Goal: Use online tool/utility: Utilize a website feature to perform a specific function

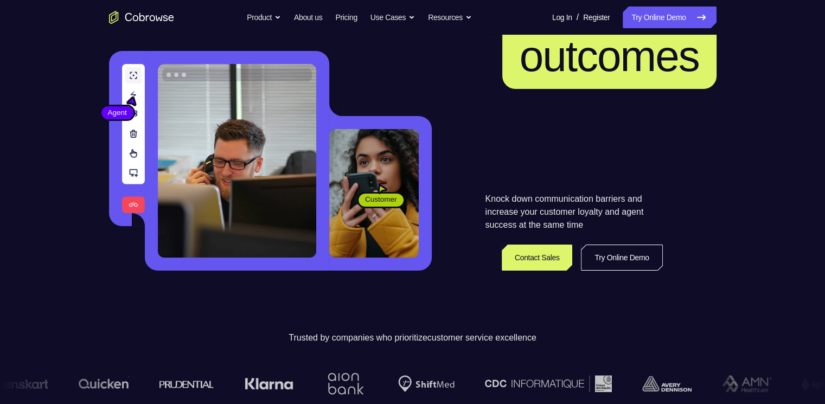
click at [631, 258] on link "Try Online Demo" at bounding box center [621, 258] width 81 height 26
click at [631, 256] on link "Try Online Demo" at bounding box center [621, 258] width 81 height 26
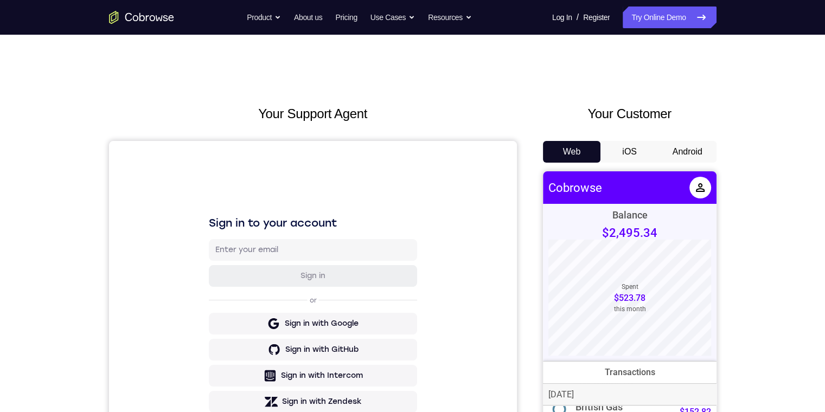
click at [686, 147] on button "Android" at bounding box center [687, 152] width 58 height 22
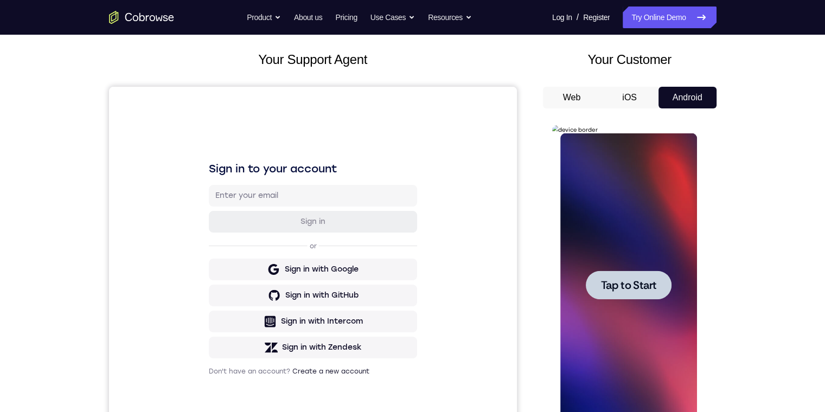
click at [612, 288] on span "Tap to Start" at bounding box center [628, 285] width 55 height 11
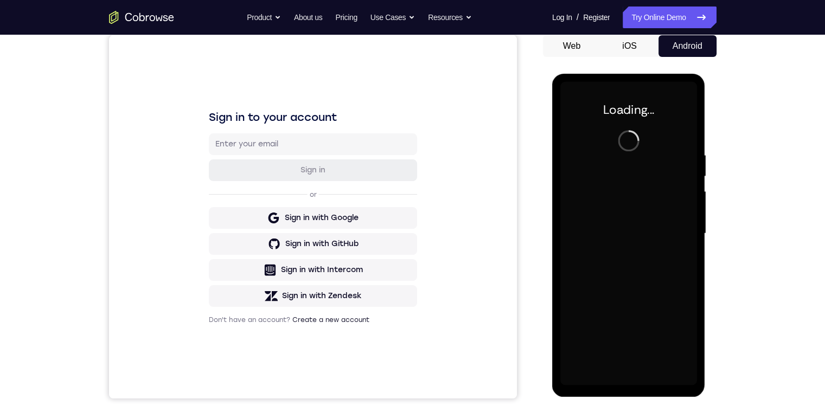
scroll to position [108, 0]
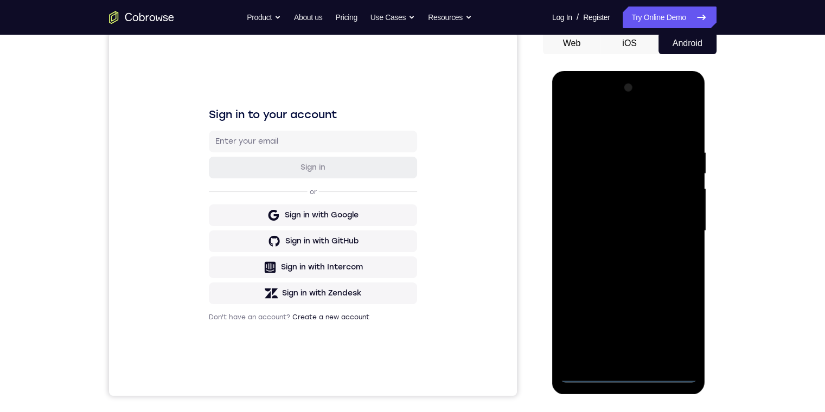
click at [629, 373] on div at bounding box center [628, 231] width 137 height 304
click at [628, 375] on div at bounding box center [628, 231] width 137 height 304
click at [679, 327] on div at bounding box center [628, 231] width 137 height 304
click at [601, 126] on div at bounding box center [628, 231] width 137 height 304
drag, startPoint x: 594, startPoint y: 111, endPoint x: 589, endPoint y: 106, distance: 7.3
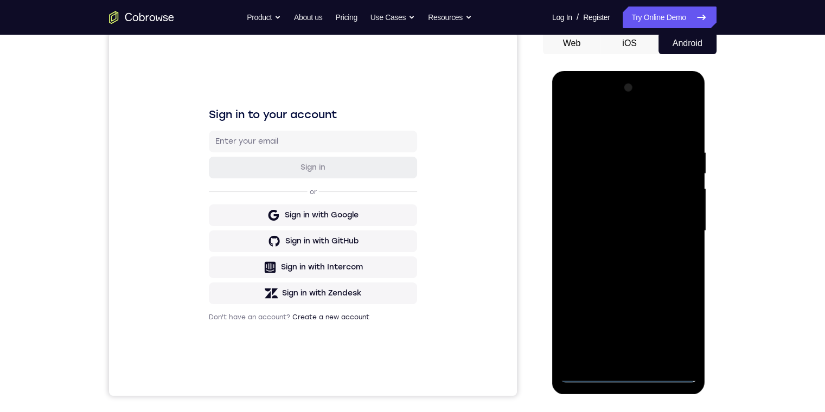
click at [594, 112] on div at bounding box center [628, 231] width 137 height 304
click at [588, 106] on div at bounding box center [628, 231] width 137 height 304
click at [674, 230] on div at bounding box center [628, 231] width 137 height 304
click at [677, 221] on div at bounding box center [628, 231] width 137 height 304
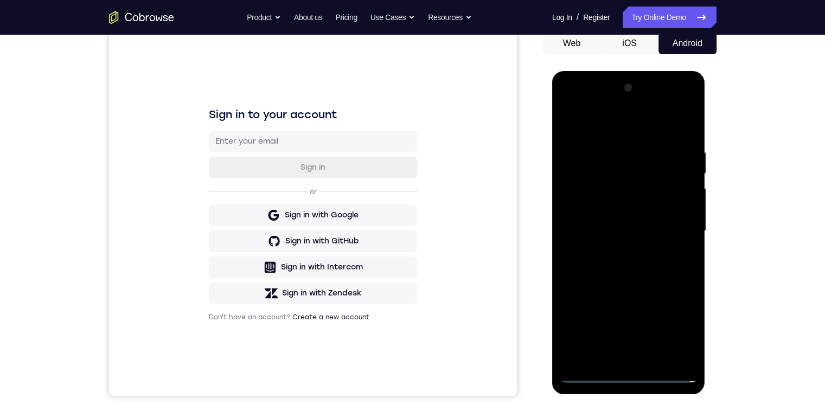
click at [616, 251] on div at bounding box center [628, 231] width 137 height 304
click at [616, 250] on div at bounding box center [628, 231] width 137 height 304
click at [627, 239] on div at bounding box center [628, 231] width 137 height 304
click at [615, 214] on div at bounding box center [628, 231] width 137 height 304
click at [617, 217] on div at bounding box center [628, 231] width 137 height 304
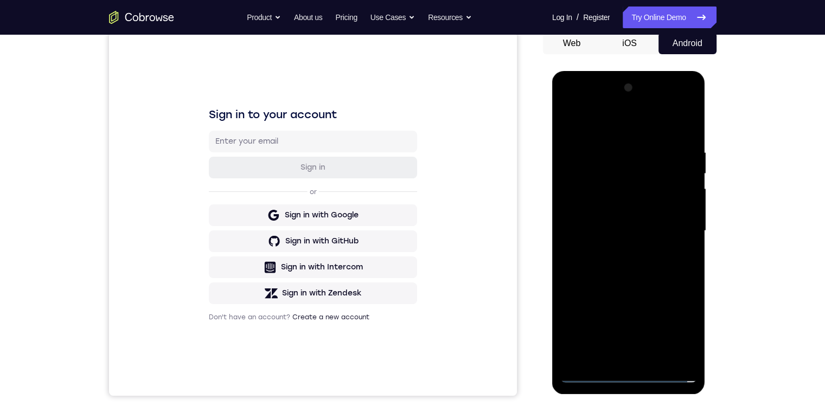
click at [607, 184] on div at bounding box center [628, 231] width 137 height 304
click at [613, 184] on div at bounding box center [628, 231] width 137 height 304
click at [615, 187] on div at bounding box center [628, 231] width 137 height 304
click at [618, 215] on div at bounding box center [628, 231] width 137 height 304
click at [618, 210] on div at bounding box center [628, 231] width 137 height 304
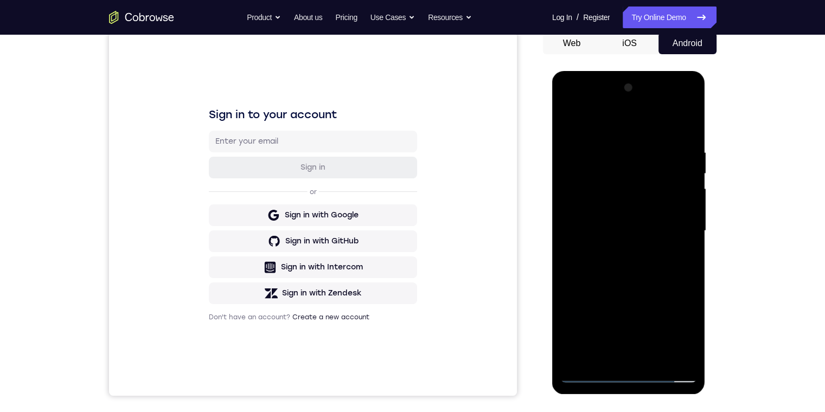
click at [628, 230] on div at bounding box center [628, 231] width 137 height 304
click at [628, 233] on div at bounding box center [628, 231] width 137 height 304
click at [680, 206] on div at bounding box center [628, 231] width 137 height 304
click at [684, 208] on div at bounding box center [628, 231] width 137 height 304
click at [647, 232] on div at bounding box center [628, 231] width 137 height 304
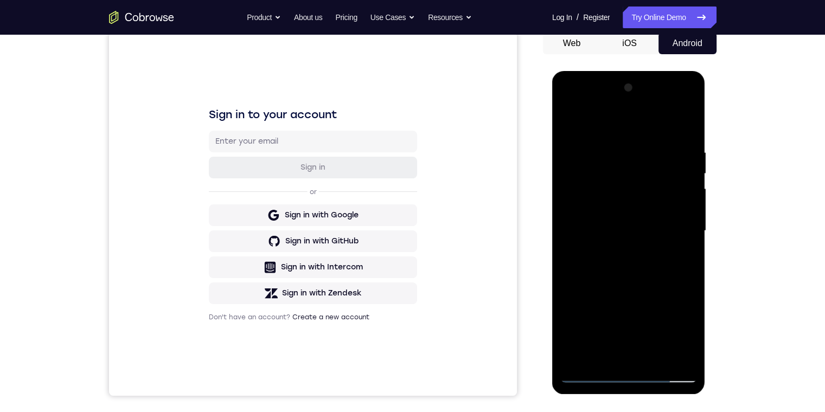
click at [625, 261] on div at bounding box center [628, 231] width 137 height 304
click at [634, 297] on div at bounding box center [628, 231] width 137 height 304
click at [632, 298] on div at bounding box center [628, 231] width 137 height 304
click at [675, 123] on div at bounding box center [628, 231] width 137 height 304
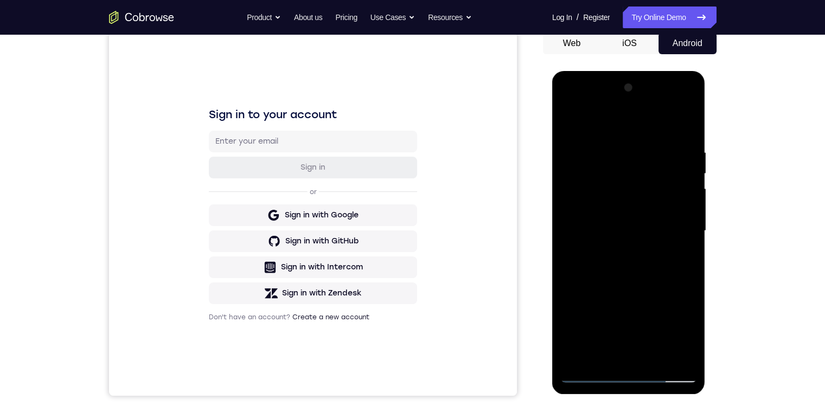
click at [675, 123] on div at bounding box center [628, 231] width 137 height 304
click at [568, 121] on div at bounding box center [628, 231] width 137 height 304
click at [567, 121] on div at bounding box center [628, 231] width 137 height 304
click at [566, 123] on div at bounding box center [628, 231] width 137 height 304
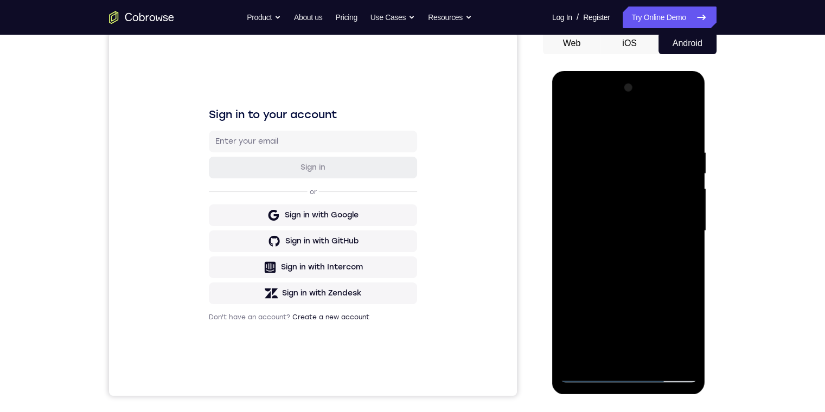
click at [566, 121] on div at bounding box center [628, 231] width 137 height 304
click at [569, 123] on div at bounding box center [628, 231] width 137 height 304
click at [569, 105] on div at bounding box center [628, 231] width 137 height 304
click at [672, 226] on div at bounding box center [628, 231] width 137 height 304
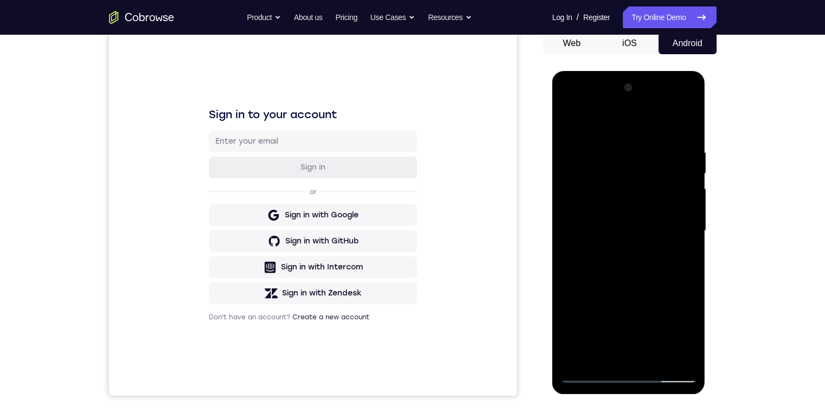
click at [672, 226] on div at bounding box center [628, 231] width 137 height 304
click at [621, 252] on div at bounding box center [628, 231] width 137 height 304
click at [621, 253] on div at bounding box center [628, 231] width 137 height 304
click at [620, 253] on div at bounding box center [628, 231] width 137 height 304
click at [617, 251] on div at bounding box center [628, 231] width 137 height 304
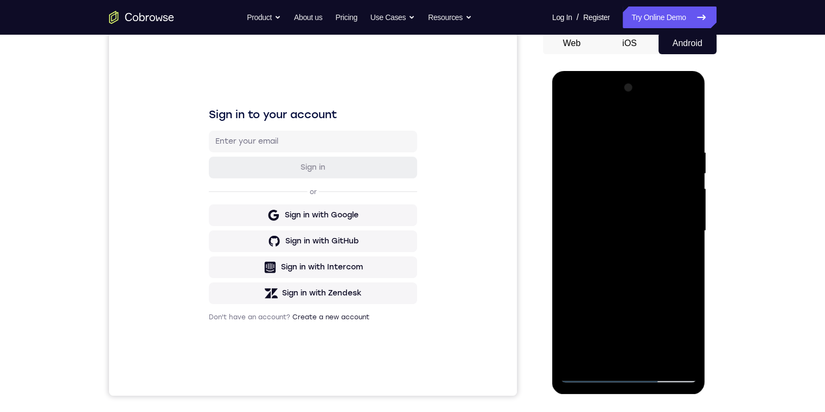
click at [568, 124] on div at bounding box center [628, 231] width 137 height 304
click at [607, 217] on div at bounding box center [628, 231] width 137 height 304
click at [609, 217] on div at bounding box center [628, 231] width 137 height 304
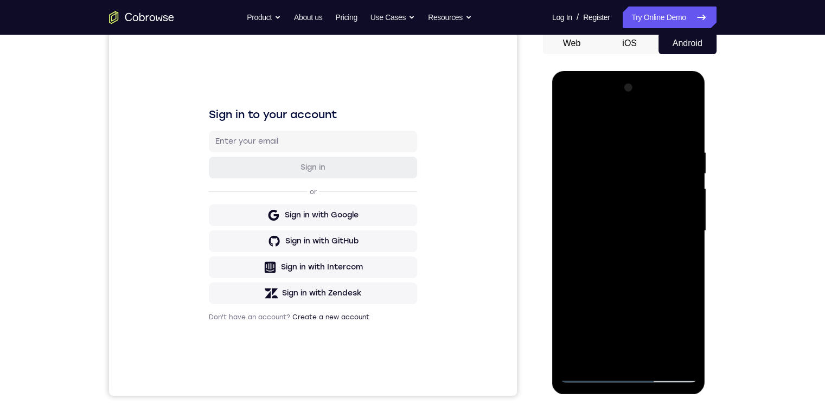
click at [695, 167] on div at bounding box center [628, 231] width 137 height 304
click at [659, 164] on div at bounding box center [628, 231] width 137 height 304
click at [660, 163] on div at bounding box center [628, 231] width 137 height 304
click at [631, 211] on div at bounding box center [628, 231] width 137 height 304
click at [628, 216] on div at bounding box center [628, 231] width 137 height 304
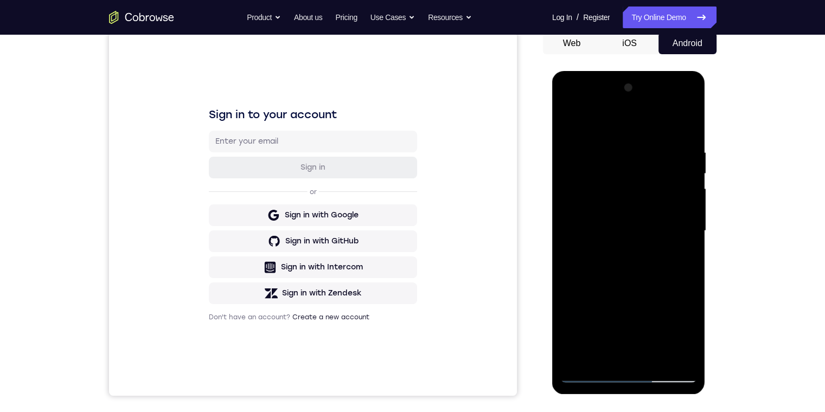
click at [631, 215] on div at bounding box center [628, 231] width 137 height 304
click at [631, 217] on div at bounding box center [628, 231] width 137 height 304
drag, startPoint x: 628, startPoint y: 217, endPoint x: 580, endPoint y: 182, distance: 59.4
click at [580, 182] on div at bounding box center [628, 231] width 137 height 304
click at [587, 180] on div at bounding box center [628, 231] width 137 height 304
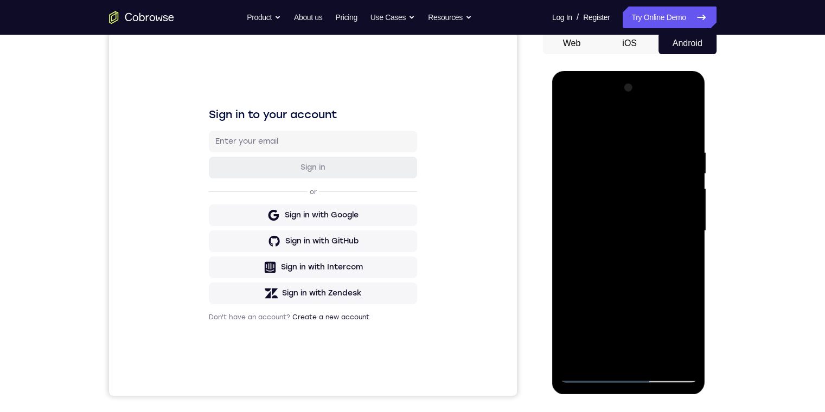
click at [627, 232] on div at bounding box center [628, 231] width 137 height 304
click at [625, 233] on div at bounding box center [628, 231] width 137 height 304
click at [621, 270] on div at bounding box center [628, 231] width 137 height 304
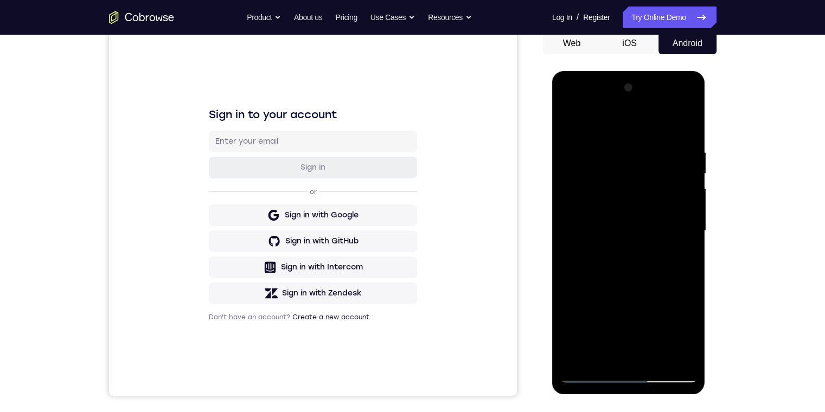
click at [626, 262] on div at bounding box center [628, 231] width 137 height 304
click at [619, 223] on div at bounding box center [628, 231] width 137 height 304
click at [567, 125] on div at bounding box center [628, 231] width 137 height 304
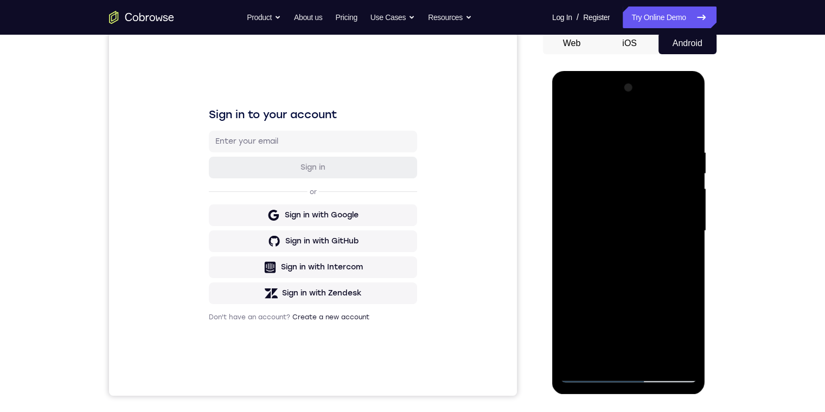
click at [566, 123] on div at bounding box center [628, 231] width 137 height 304
click at [675, 107] on div at bounding box center [628, 231] width 137 height 304
click at [672, 106] on div at bounding box center [628, 231] width 137 height 304
click at [606, 119] on div at bounding box center [628, 231] width 137 height 304
click at [603, 120] on div at bounding box center [628, 231] width 137 height 304
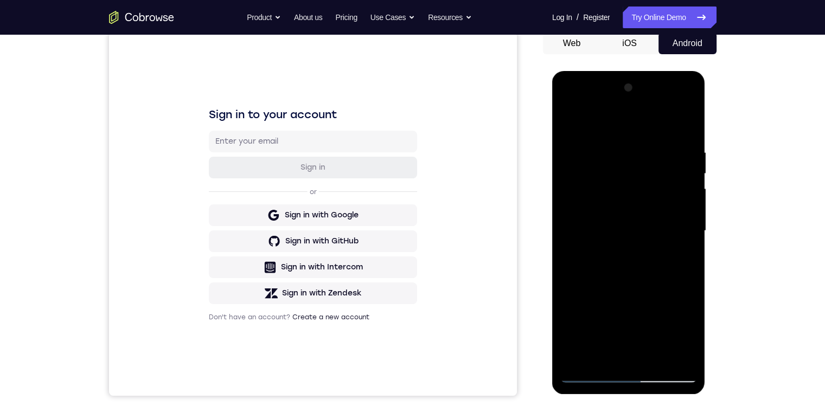
click at [590, 102] on div at bounding box center [628, 231] width 137 height 304
click at [584, 203] on div at bounding box center [628, 231] width 137 height 304
click at [584, 204] on div at bounding box center [628, 231] width 137 height 304
click at [616, 252] on div at bounding box center [628, 231] width 137 height 304
click at [615, 221] on div at bounding box center [628, 231] width 137 height 304
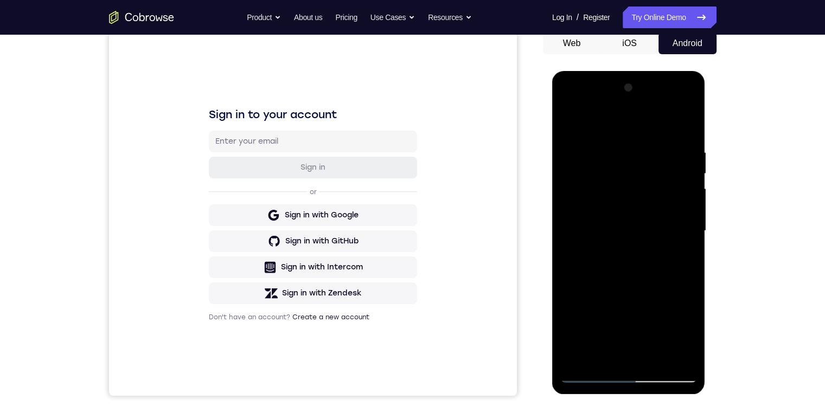
click at [656, 202] on div at bounding box center [628, 231] width 137 height 304
click at [607, 222] on div at bounding box center [628, 231] width 137 height 304
drag, startPoint x: 679, startPoint y: 118, endPoint x: 679, endPoint y: 130, distance: 11.9
click at [679, 118] on div at bounding box center [628, 231] width 137 height 304
drag, startPoint x: 679, startPoint y: 130, endPoint x: 680, endPoint y: 146, distance: 16.9
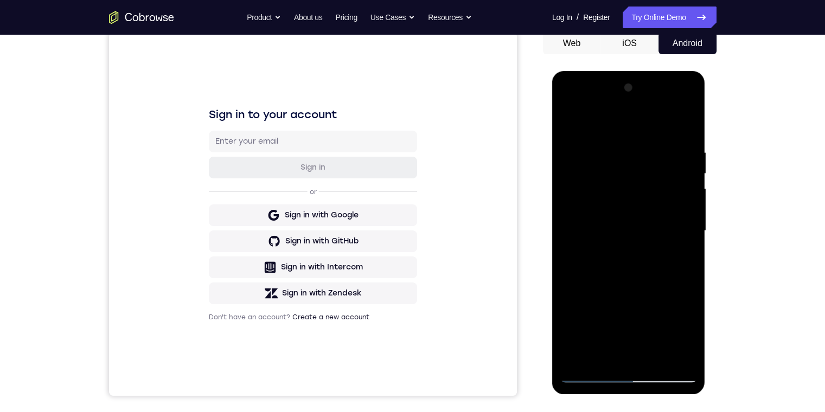
click at [681, 135] on div at bounding box center [628, 231] width 137 height 304
click at [568, 192] on div at bounding box center [628, 231] width 137 height 304
click at [568, 193] on div at bounding box center [628, 231] width 137 height 304
drag, startPoint x: 592, startPoint y: 217, endPoint x: 574, endPoint y: 128, distance: 90.7
click at [573, 130] on div at bounding box center [628, 231] width 137 height 304
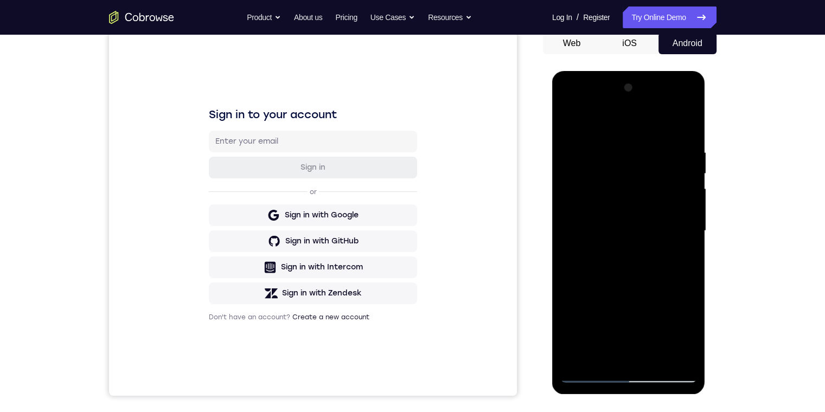
click at [581, 133] on div at bounding box center [628, 231] width 137 height 304
click at [641, 243] on div at bounding box center [628, 231] width 137 height 304
click at [642, 241] on div at bounding box center [628, 231] width 137 height 304
click at [635, 182] on div at bounding box center [628, 231] width 137 height 304
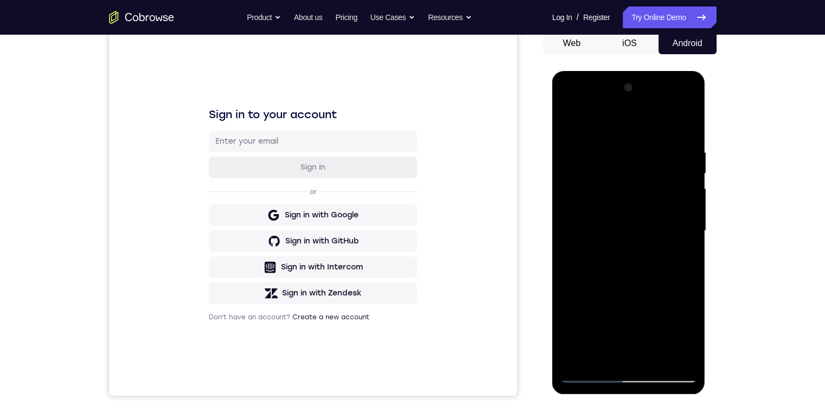
drag, startPoint x: 642, startPoint y: 183, endPoint x: 654, endPoint y: 182, distance: 12.0
click at [644, 183] on div at bounding box center [628, 231] width 137 height 304
click at [644, 232] on div at bounding box center [628, 231] width 137 height 304
click at [624, 267] on div at bounding box center [628, 231] width 137 height 304
click at [566, 123] on div at bounding box center [628, 231] width 137 height 304
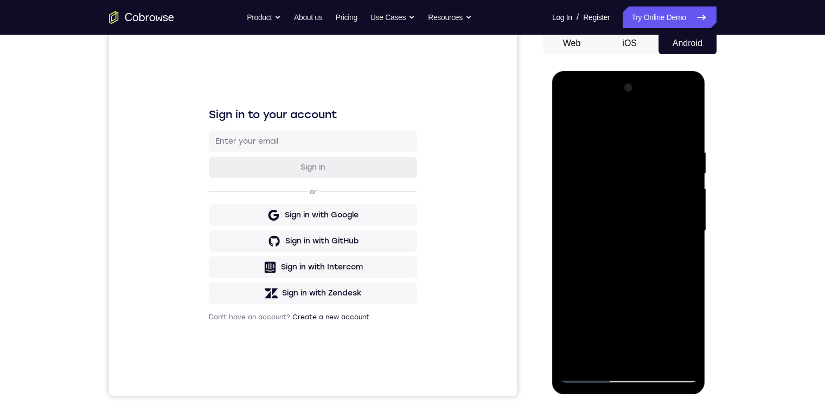
click at [628, 374] on div at bounding box center [628, 231] width 137 height 304
click at [677, 328] on div at bounding box center [628, 231] width 137 height 304
click at [672, 323] on div at bounding box center [628, 231] width 137 height 304
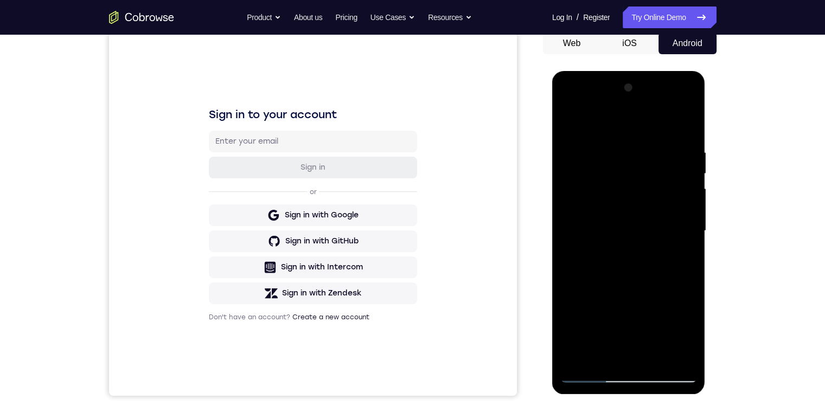
drag, startPoint x: 629, startPoint y: 38, endPoint x: 653, endPoint y: 45, distance: 24.4
click at [629, 41] on button "iOS" at bounding box center [629, 44] width 58 height 22
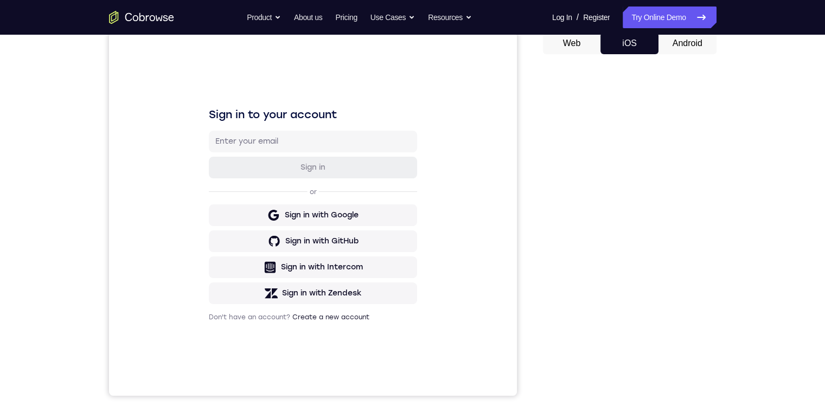
click at [674, 49] on button "Android" at bounding box center [687, 44] width 58 height 22
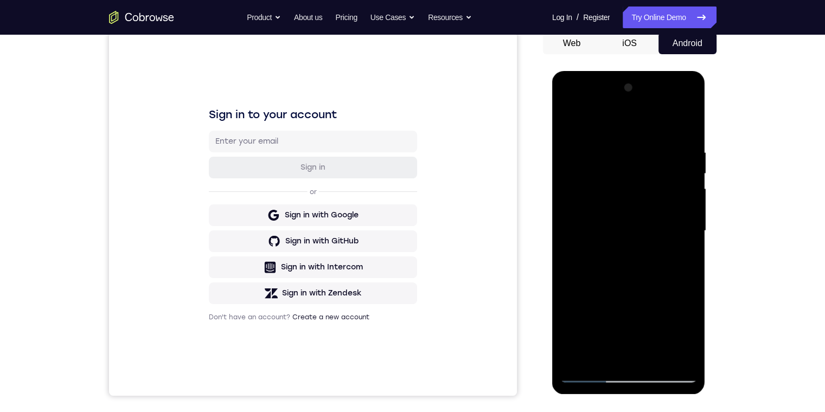
scroll to position [0, 0]
drag, startPoint x: 587, startPoint y: 383, endPoint x: 589, endPoint y: 375, distance: 8.6
click at [587, 382] on div at bounding box center [628, 232] width 153 height 323
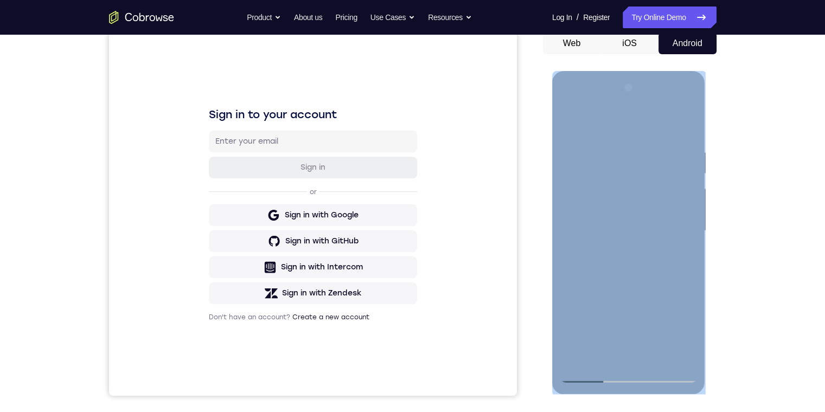
click at [589, 375] on div at bounding box center [628, 231] width 137 height 304
click at [589, 370] on div at bounding box center [628, 231] width 137 height 304
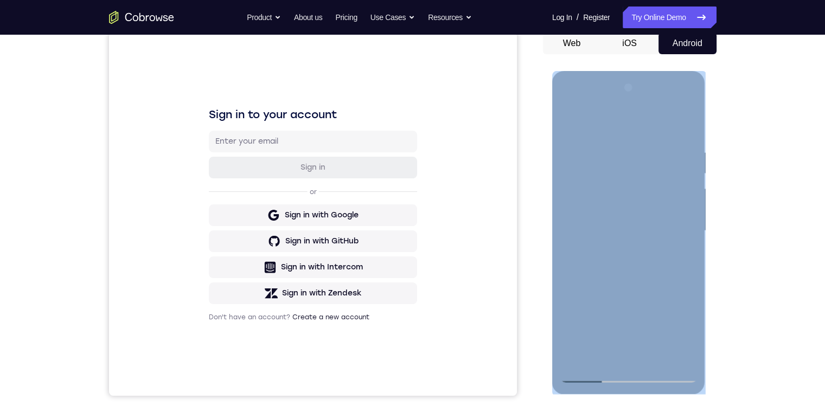
click at [578, 195] on div at bounding box center [628, 231] width 137 height 304
click at [618, 250] on div at bounding box center [628, 231] width 137 height 304
click at [618, 252] on div at bounding box center [628, 231] width 137 height 304
click at [619, 210] on div at bounding box center [628, 231] width 137 height 304
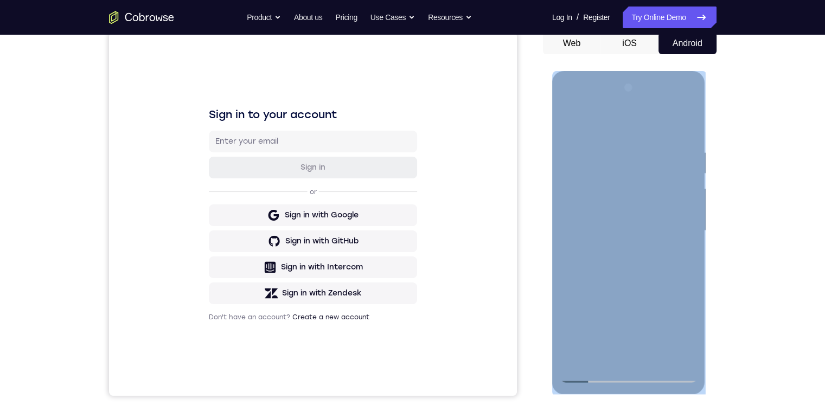
click at [621, 210] on div at bounding box center [628, 231] width 137 height 304
click at [634, 195] on div at bounding box center [628, 231] width 137 height 304
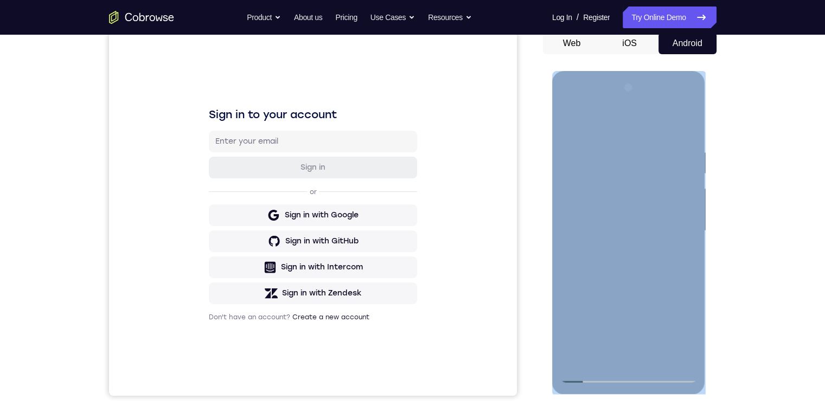
drag, startPoint x: 634, startPoint y: 195, endPoint x: 629, endPoint y: 195, distance: 5.4
click at [620, 267] on div at bounding box center [628, 231] width 137 height 304
click at [620, 268] on div at bounding box center [628, 231] width 137 height 304
click at [644, 260] on div at bounding box center [628, 231] width 137 height 304
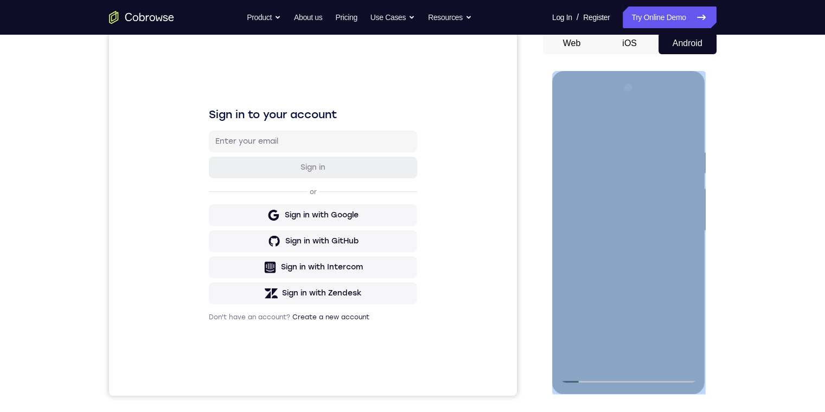
click at [644, 260] on div at bounding box center [628, 231] width 137 height 304
click at [622, 217] on div at bounding box center [628, 231] width 137 height 304
click at [624, 219] on div at bounding box center [628, 231] width 137 height 304
click at [622, 171] on div at bounding box center [628, 231] width 137 height 304
drag, startPoint x: 622, startPoint y: 171, endPoint x: 623, endPoint y: 182, distance: 10.9
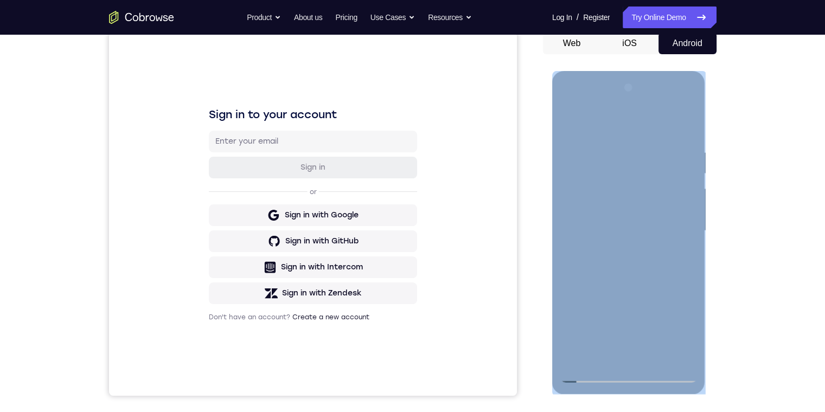
click at [622, 173] on div at bounding box center [628, 231] width 137 height 304
click at [605, 352] on div at bounding box center [628, 231] width 137 height 304
click at [598, 348] on div at bounding box center [628, 231] width 137 height 304
click at [595, 347] on div at bounding box center [628, 231] width 137 height 304
click at [609, 349] on div at bounding box center [628, 231] width 137 height 304
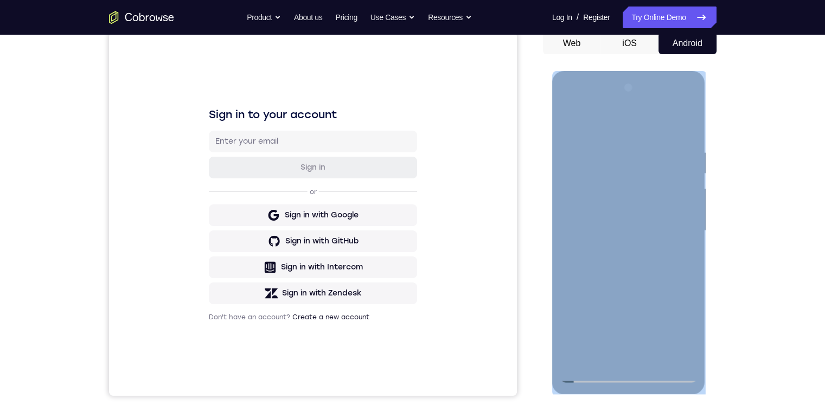
drag, startPoint x: 611, startPoint y: 345, endPoint x: 609, endPoint y: 337, distance: 8.3
click at [610, 343] on div at bounding box center [628, 231] width 137 height 304
click at [609, 337] on div at bounding box center [628, 231] width 137 height 304
click at [607, 332] on div at bounding box center [628, 231] width 137 height 304
drag, startPoint x: 608, startPoint y: 331, endPoint x: 609, endPoint y: 343, distance: 11.5
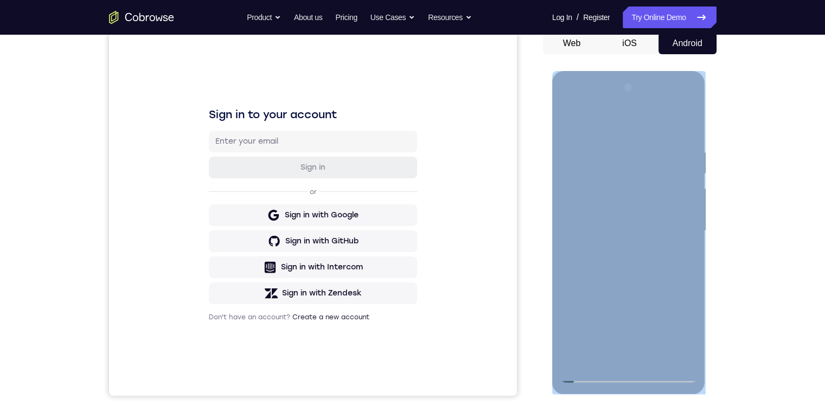
click at [608, 335] on div at bounding box center [628, 231] width 137 height 304
click at [610, 343] on div at bounding box center [628, 231] width 137 height 304
click at [608, 316] on div at bounding box center [628, 231] width 137 height 304
click at [611, 334] on div at bounding box center [628, 231] width 137 height 304
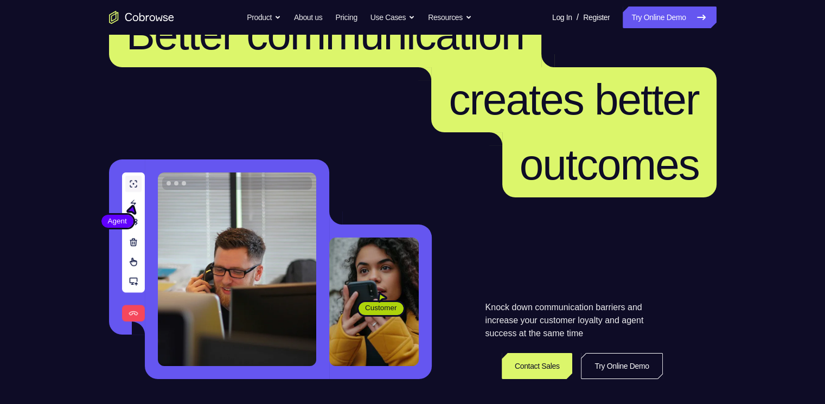
scroll to position [54, 0]
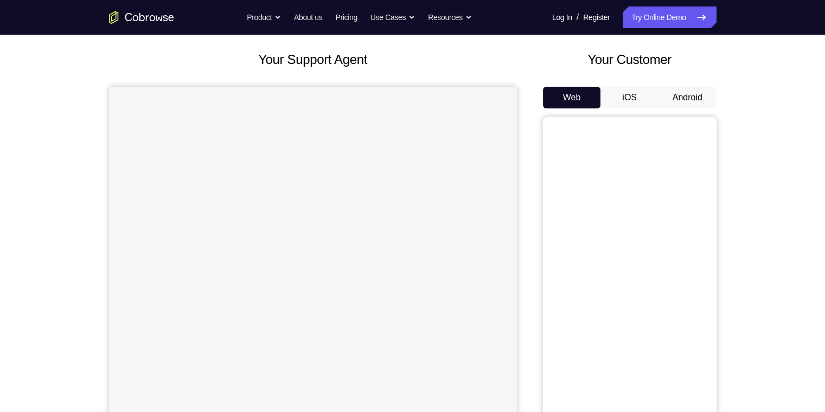
scroll to position [108, 0]
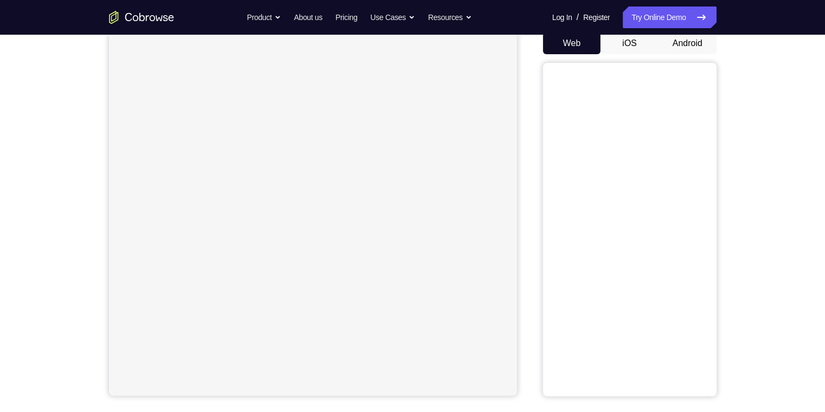
click at [687, 41] on button "Android" at bounding box center [687, 44] width 58 height 22
click at [686, 43] on button "Android" at bounding box center [687, 44] width 58 height 22
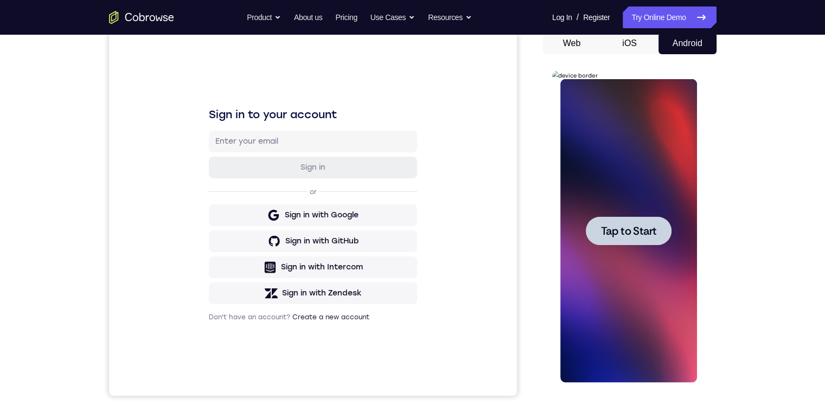
scroll to position [0, 0]
click at [636, 228] on span "Tap to Start" at bounding box center [628, 231] width 55 height 11
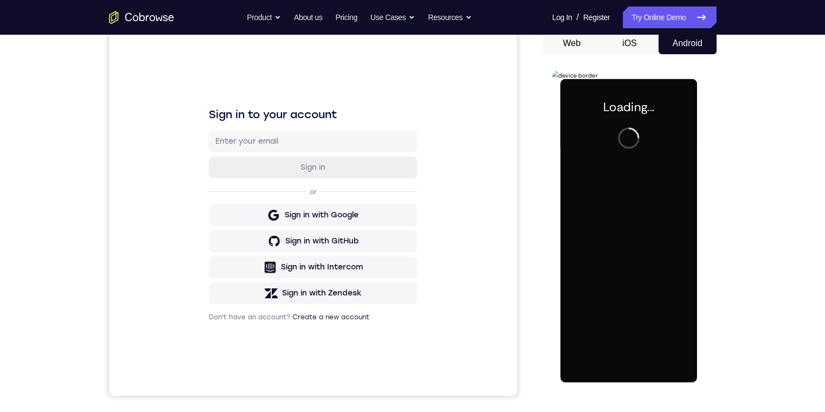
click at [636, 228] on div at bounding box center [628, 231] width 137 height 304
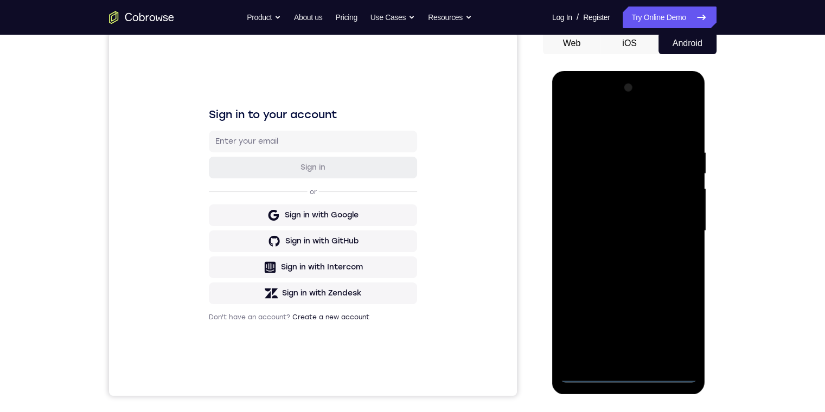
click at [628, 372] on div at bounding box center [628, 231] width 137 height 304
click at [677, 331] on div at bounding box center [628, 231] width 137 height 304
click at [568, 100] on div at bounding box center [628, 231] width 137 height 304
click at [670, 228] on div at bounding box center [628, 231] width 137 height 304
drag, startPoint x: 670, startPoint y: 228, endPoint x: 665, endPoint y: 225, distance: 6.1
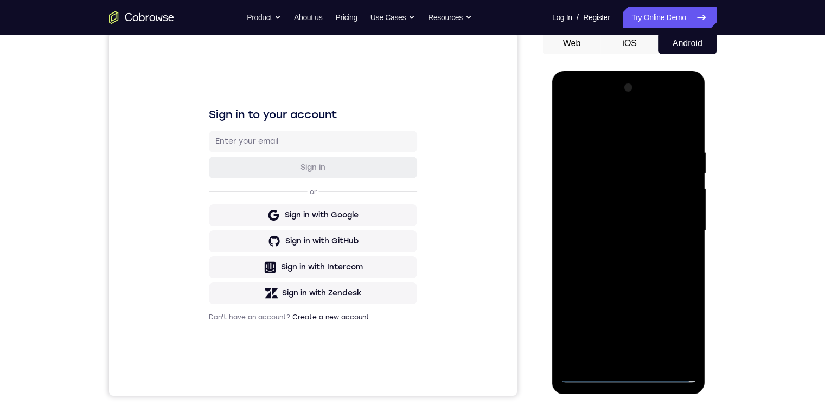
click at [670, 232] on div at bounding box center [628, 231] width 137 height 304
click at [618, 251] on div at bounding box center [628, 231] width 137 height 304
drag, startPoint x: 658, startPoint y: 220, endPoint x: 1264, endPoint y: 260, distance: 607.0
click at [658, 220] on div at bounding box center [628, 231] width 137 height 304
drag, startPoint x: 654, startPoint y: 202, endPoint x: 661, endPoint y: 210, distance: 11.5
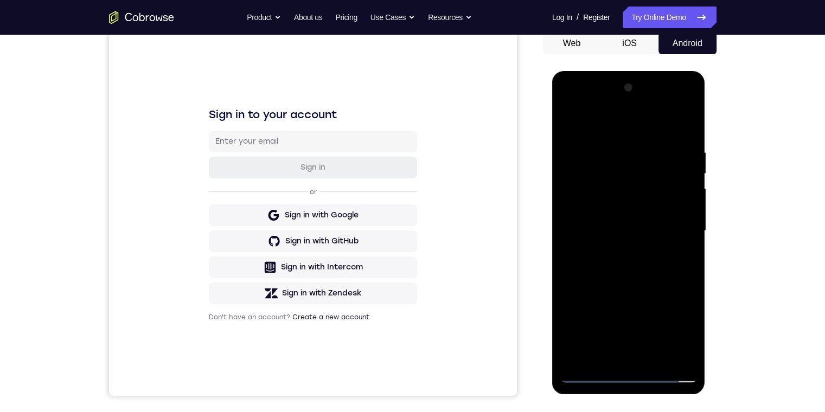
click at [659, 210] on div at bounding box center [628, 231] width 137 height 304
click at [661, 206] on div at bounding box center [628, 231] width 137 height 304
click at [630, 226] on div at bounding box center [628, 231] width 137 height 304
click at [627, 265] on div at bounding box center [628, 231] width 137 height 304
click at [627, 262] on div at bounding box center [628, 231] width 137 height 304
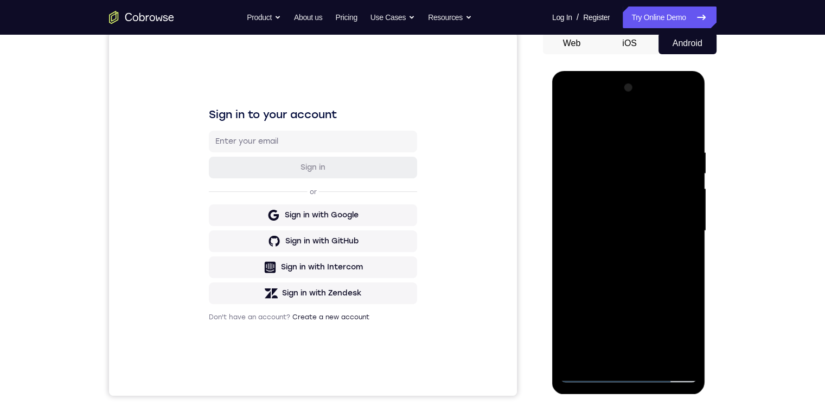
click at [629, 260] on div at bounding box center [628, 231] width 137 height 304
click at [623, 264] on div at bounding box center [628, 231] width 137 height 304
click at [626, 259] on div at bounding box center [628, 231] width 137 height 304
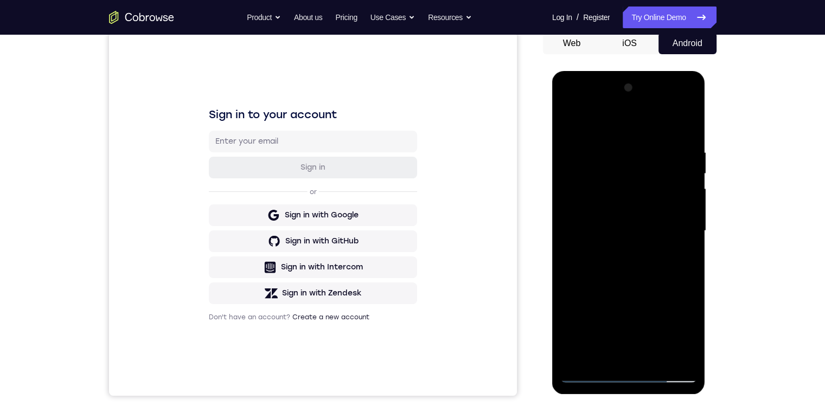
click at [683, 239] on div at bounding box center [628, 231] width 137 height 304
click at [681, 244] on div at bounding box center [628, 231] width 137 height 304
click at [613, 243] on div at bounding box center [628, 231] width 137 height 304
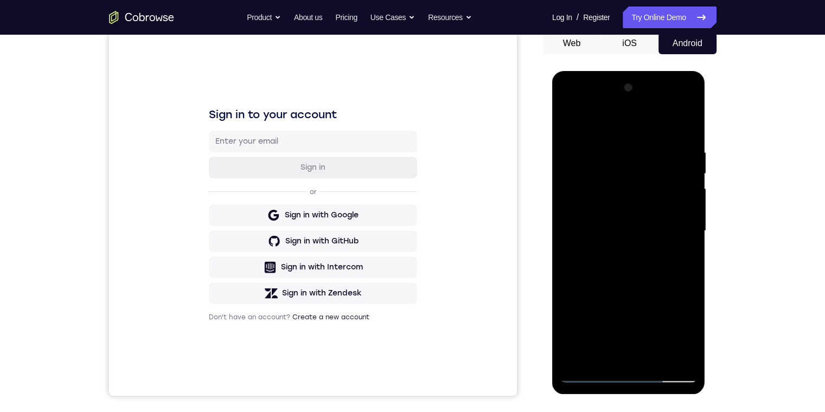
click at [613, 243] on div at bounding box center [628, 231] width 137 height 304
click at [591, 376] on div at bounding box center [628, 231] width 137 height 304
drag, startPoint x: 617, startPoint y: 247, endPoint x: 613, endPoint y: 252, distance: 6.2
click at [616, 249] on div at bounding box center [628, 231] width 137 height 304
click at [605, 260] on div at bounding box center [628, 231] width 137 height 304
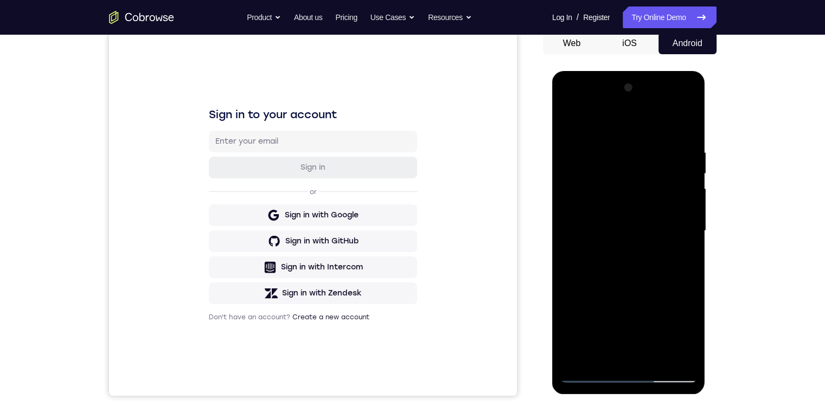
click at [620, 183] on div at bounding box center [628, 231] width 137 height 304
click at [644, 200] on div at bounding box center [628, 231] width 137 height 304
click at [647, 229] on div at bounding box center [628, 231] width 137 height 304
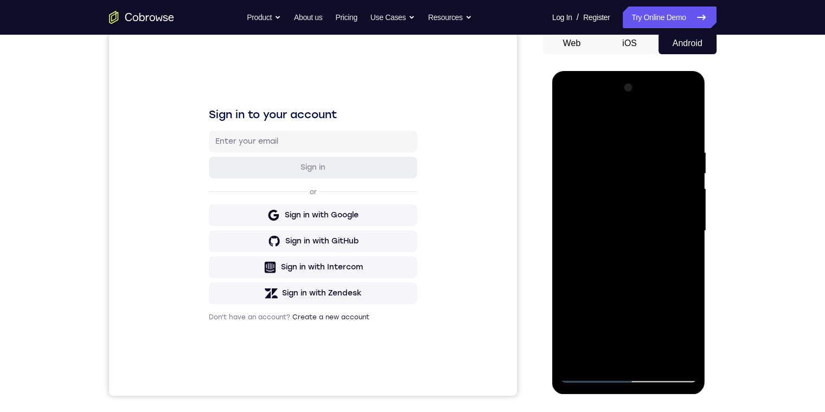
click at [644, 298] on div at bounding box center [628, 231] width 137 height 304
click at [644, 295] on div at bounding box center [628, 231] width 137 height 304
click at [622, 277] on div at bounding box center [628, 231] width 137 height 304
click at [680, 200] on div at bounding box center [628, 231] width 137 height 304
click at [683, 198] on div at bounding box center [628, 231] width 137 height 304
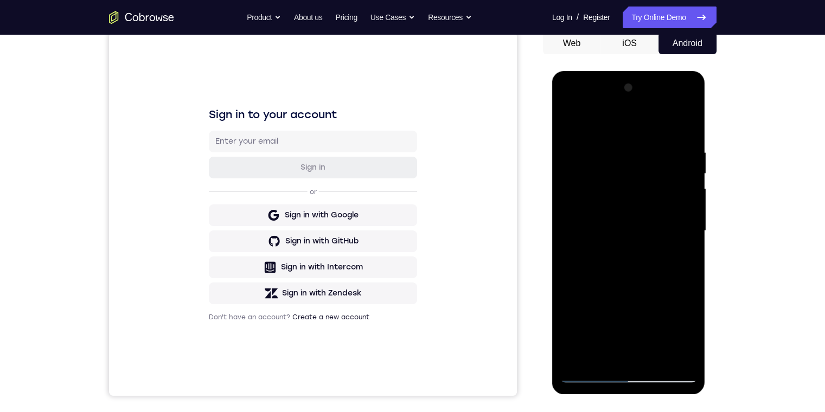
click at [684, 198] on div at bounding box center [628, 231] width 137 height 304
click at [633, 228] on div at bounding box center [628, 231] width 137 height 304
drag, startPoint x: 633, startPoint y: 228, endPoint x: 631, endPoint y: 234, distance: 6.6
click at [631, 235] on div at bounding box center [628, 231] width 137 height 304
click at [676, 202] on div at bounding box center [628, 231] width 137 height 304
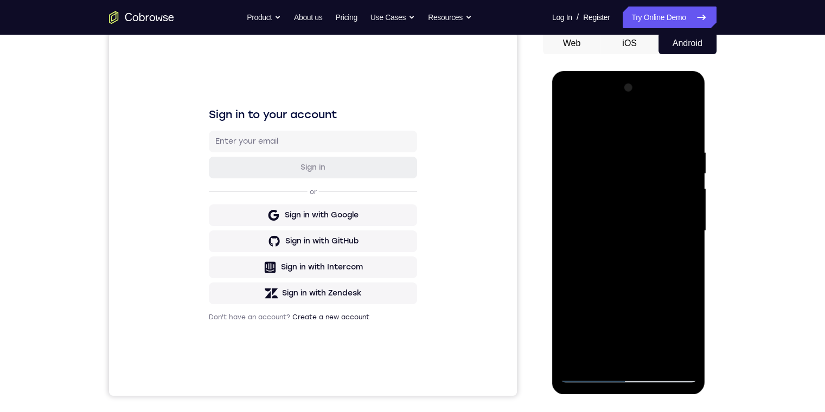
click at [676, 203] on div at bounding box center [628, 231] width 137 height 304
click at [675, 202] on div at bounding box center [628, 231] width 137 height 304
drag, startPoint x: 684, startPoint y: 119, endPoint x: 678, endPoint y: 121, distance: 6.3
click at [680, 121] on div at bounding box center [628, 231] width 137 height 304
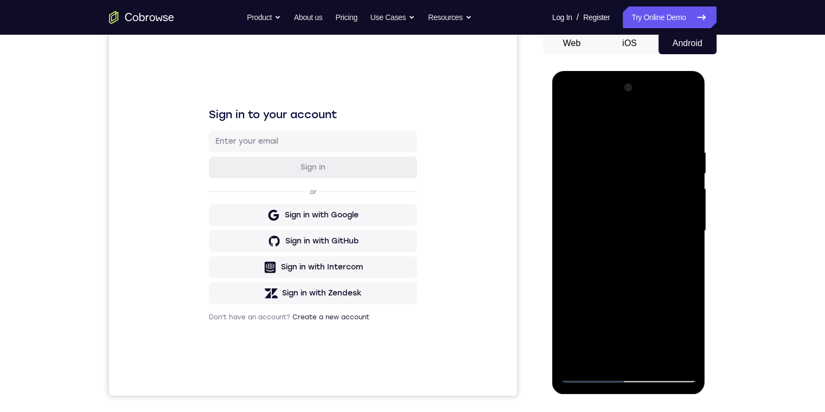
click at [678, 122] on div at bounding box center [628, 231] width 137 height 304
click at [670, 127] on div at bounding box center [628, 231] width 137 height 304
click at [668, 128] on div at bounding box center [628, 231] width 137 height 304
drag, startPoint x: 553, startPoint y: 128, endPoint x: 539, endPoint y: 173, distance: 47.2
click at [560, 130] on div "Your Customer Web iOS Android" at bounding box center [629, 196] width 173 height 401
